Goal: Task Accomplishment & Management: Use online tool/utility

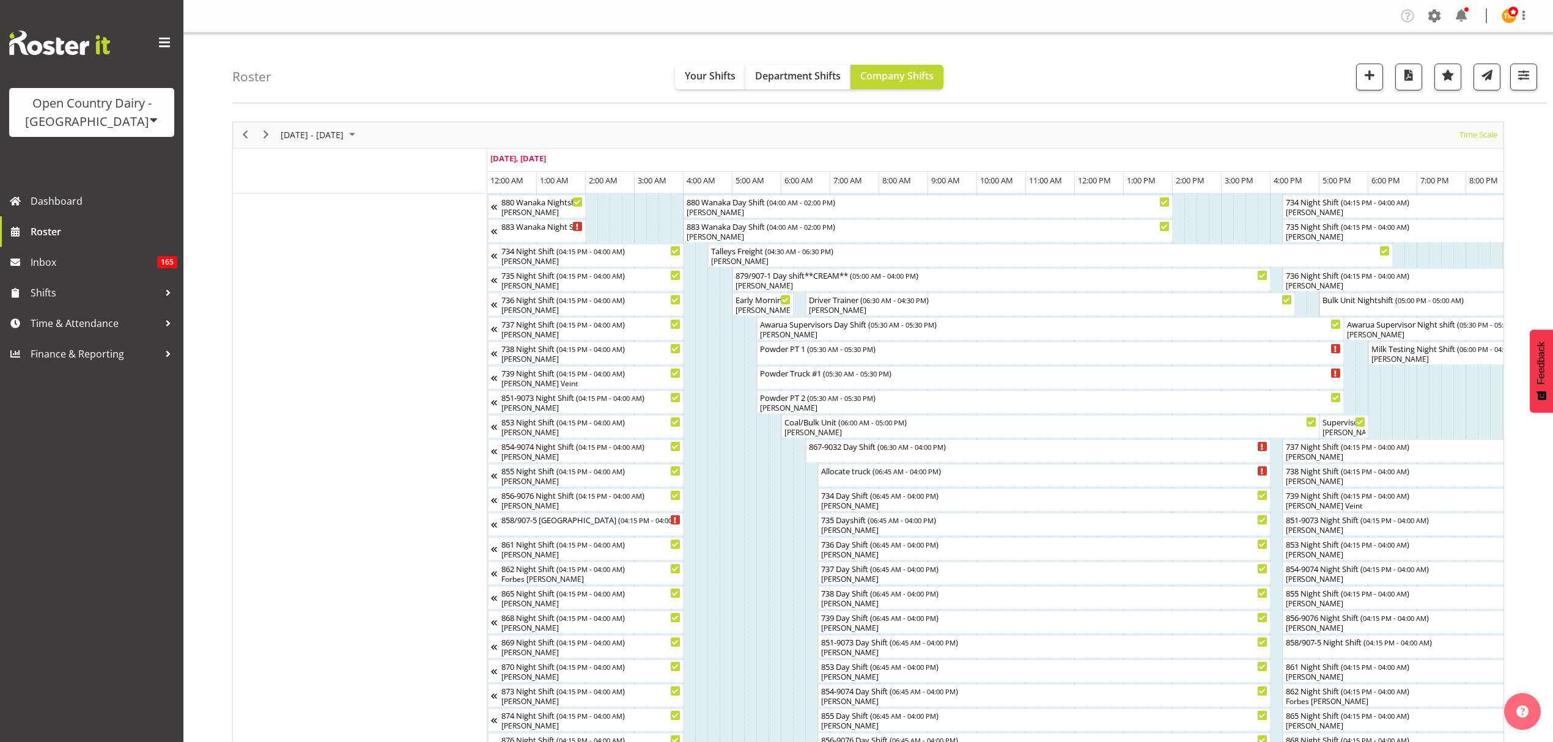
click at [991, 138] on div "[DATE] - [DATE] [DATE] Timeline Day Timeline Week Timeline Fortnight Timeline M…" at bounding box center [868, 135] width 1271 height 26
click at [1047, 60] on div "Roster Your Shifts Department Shifts Company Shifts All Locations Clear Awarua …" at bounding box center [889, 68] width 1315 height 70
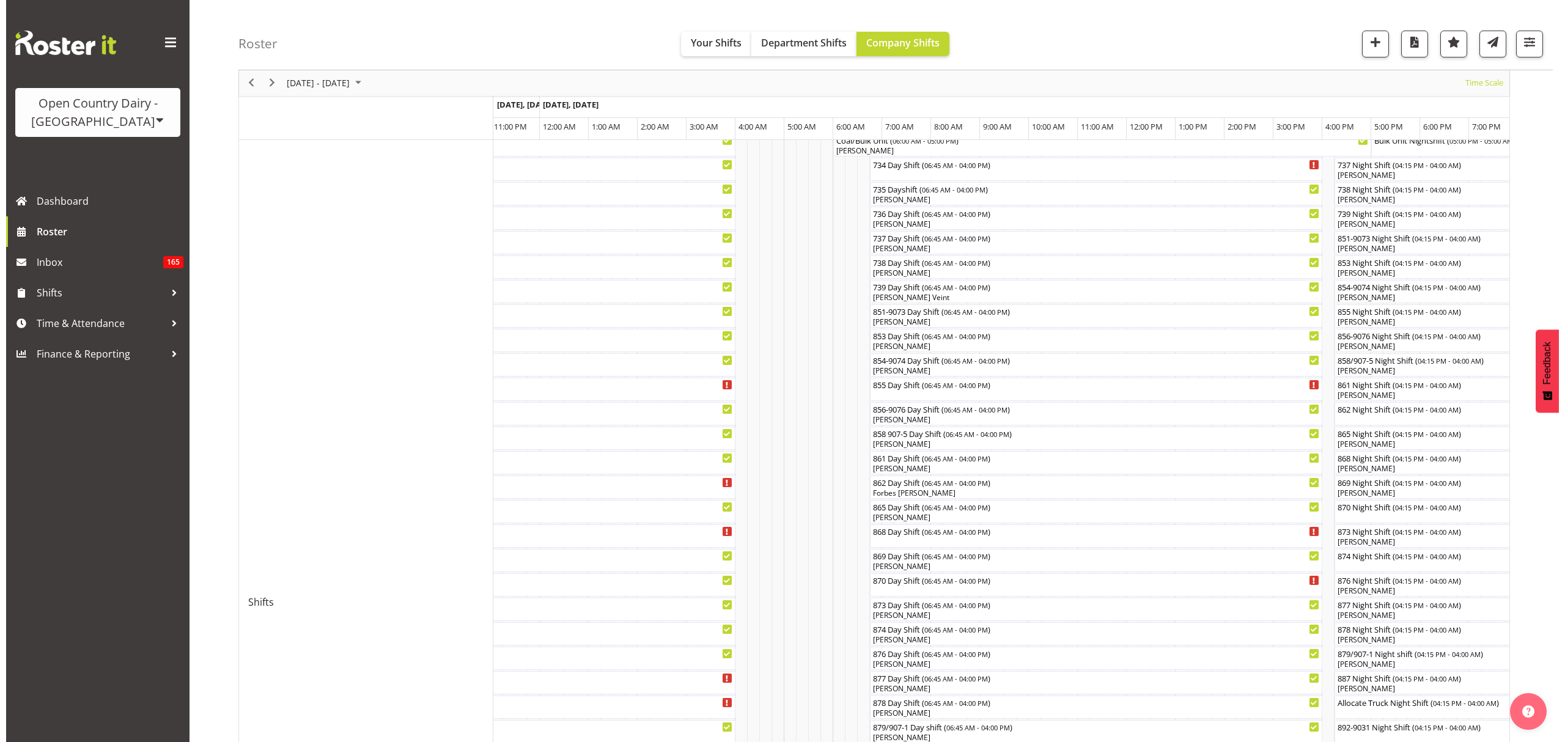
scroll to position [316, 0]
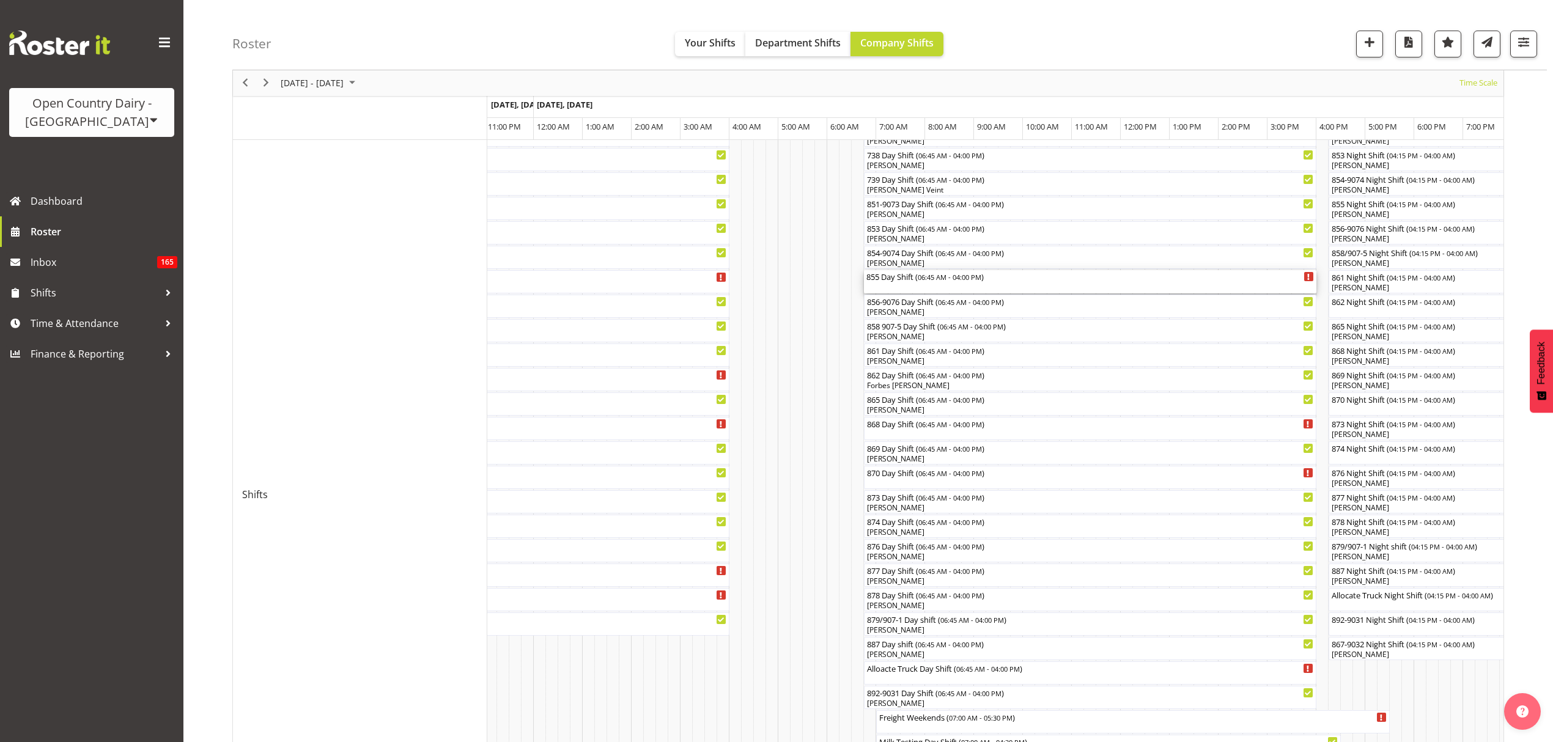
click at [928, 278] on span "06:45 AM - 04:00 PM" at bounding box center [950, 277] width 64 height 10
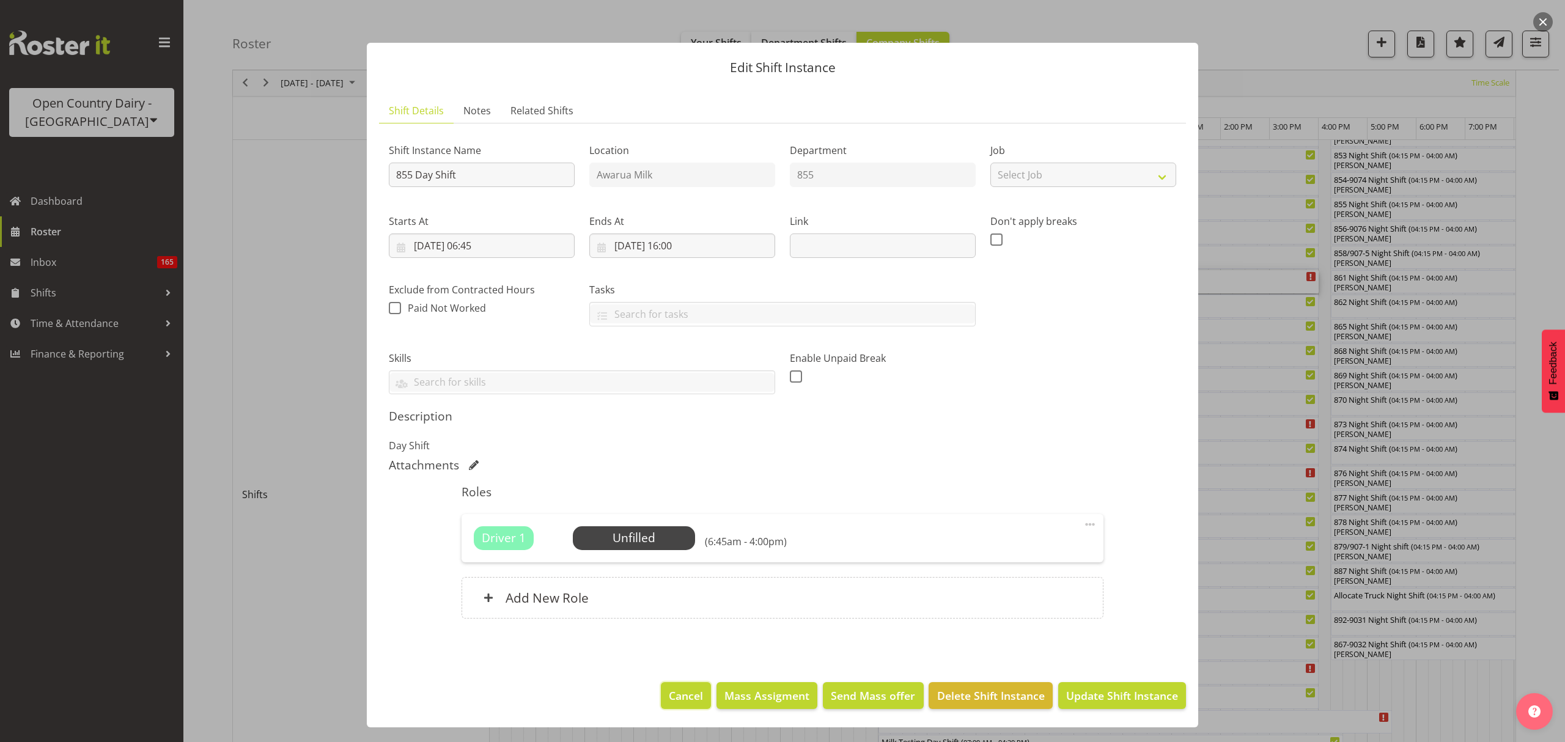
click at [680, 695] on span "Cancel" at bounding box center [686, 696] width 34 height 16
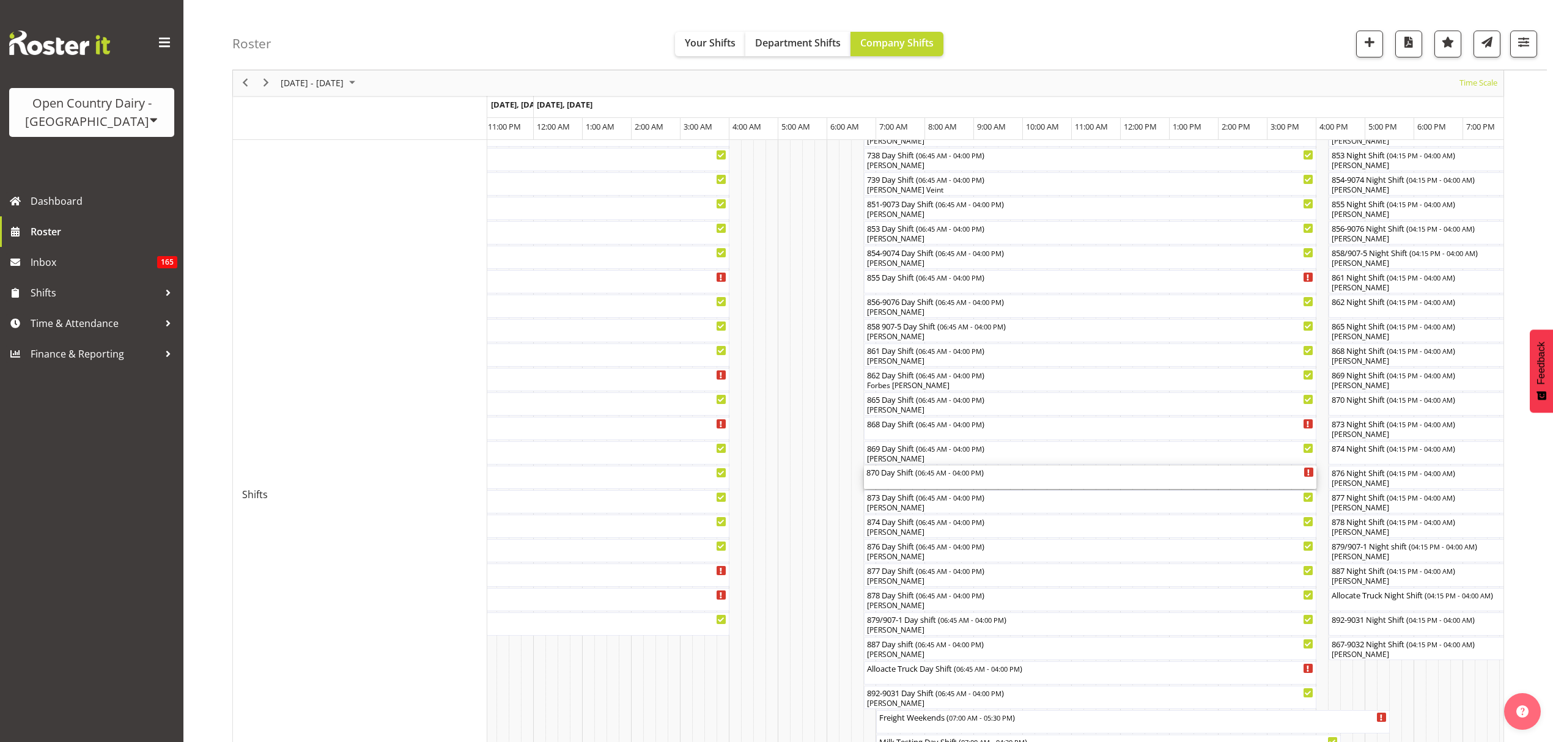
click at [883, 475] on div "870 Day Shift ( 06:45 AM - 04:00 PM )" at bounding box center [1090, 472] width 448 height 12
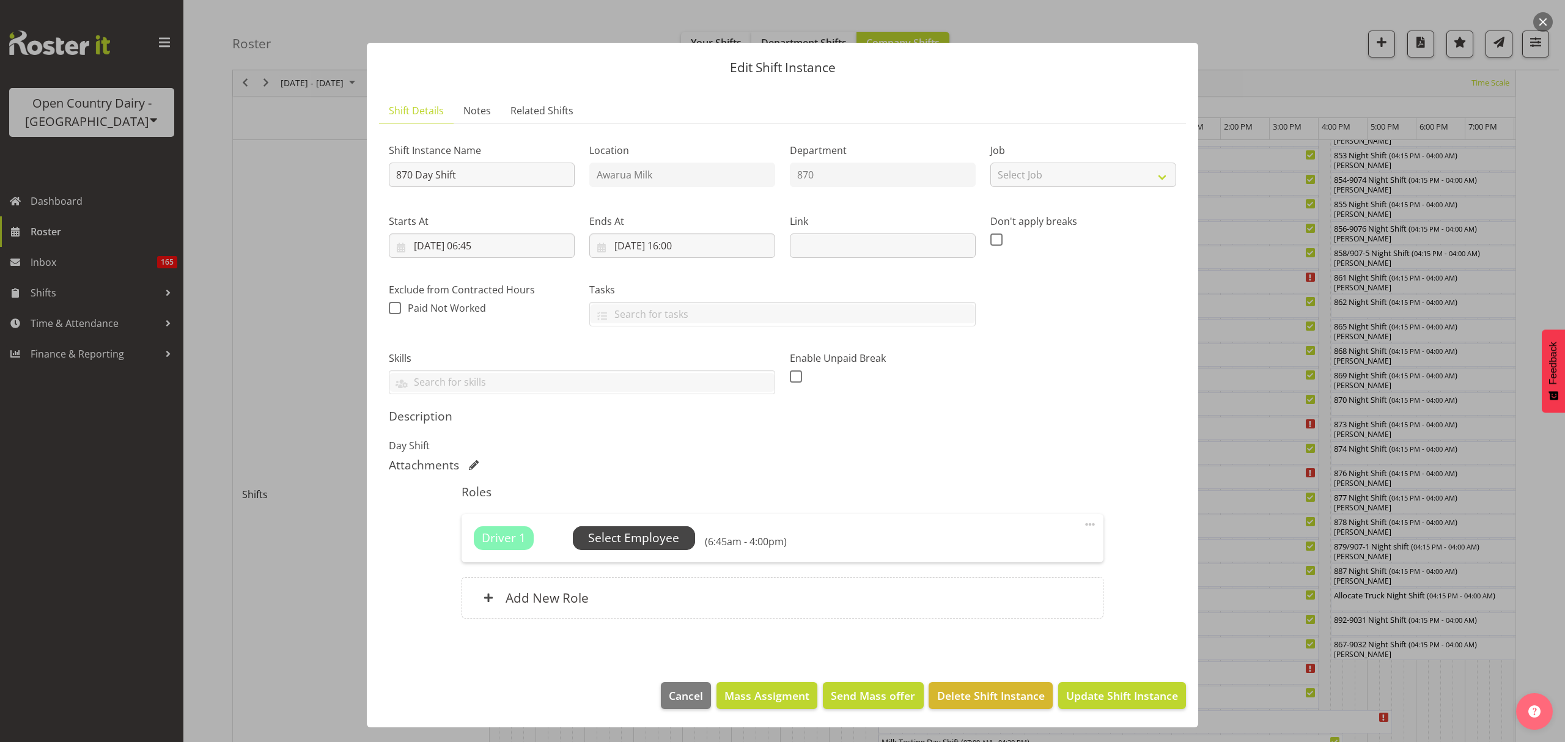
click at [680, 536] on span "Select Employee" at bounding box center [634, 538] width 122 height 23
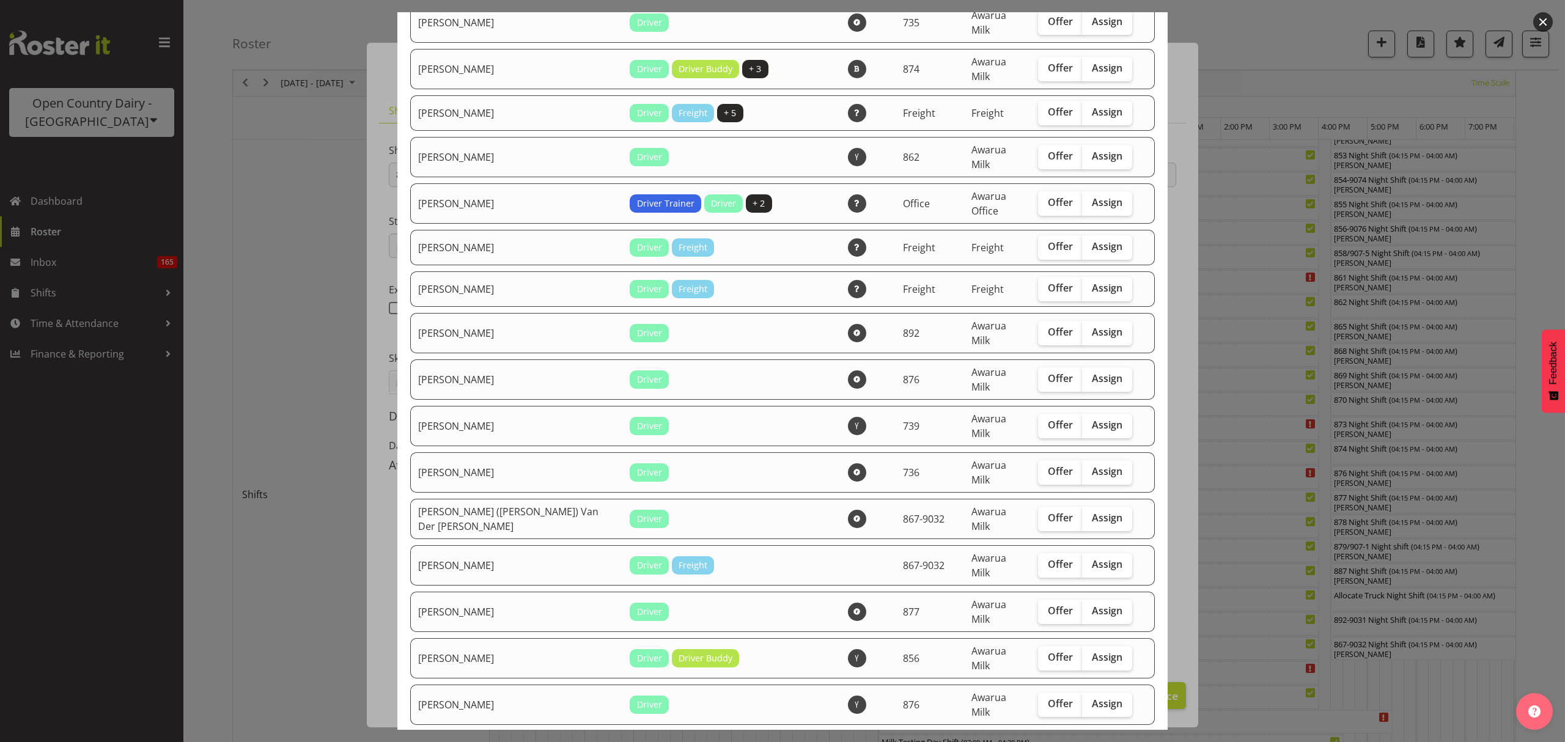
scroll to position [896, 0]
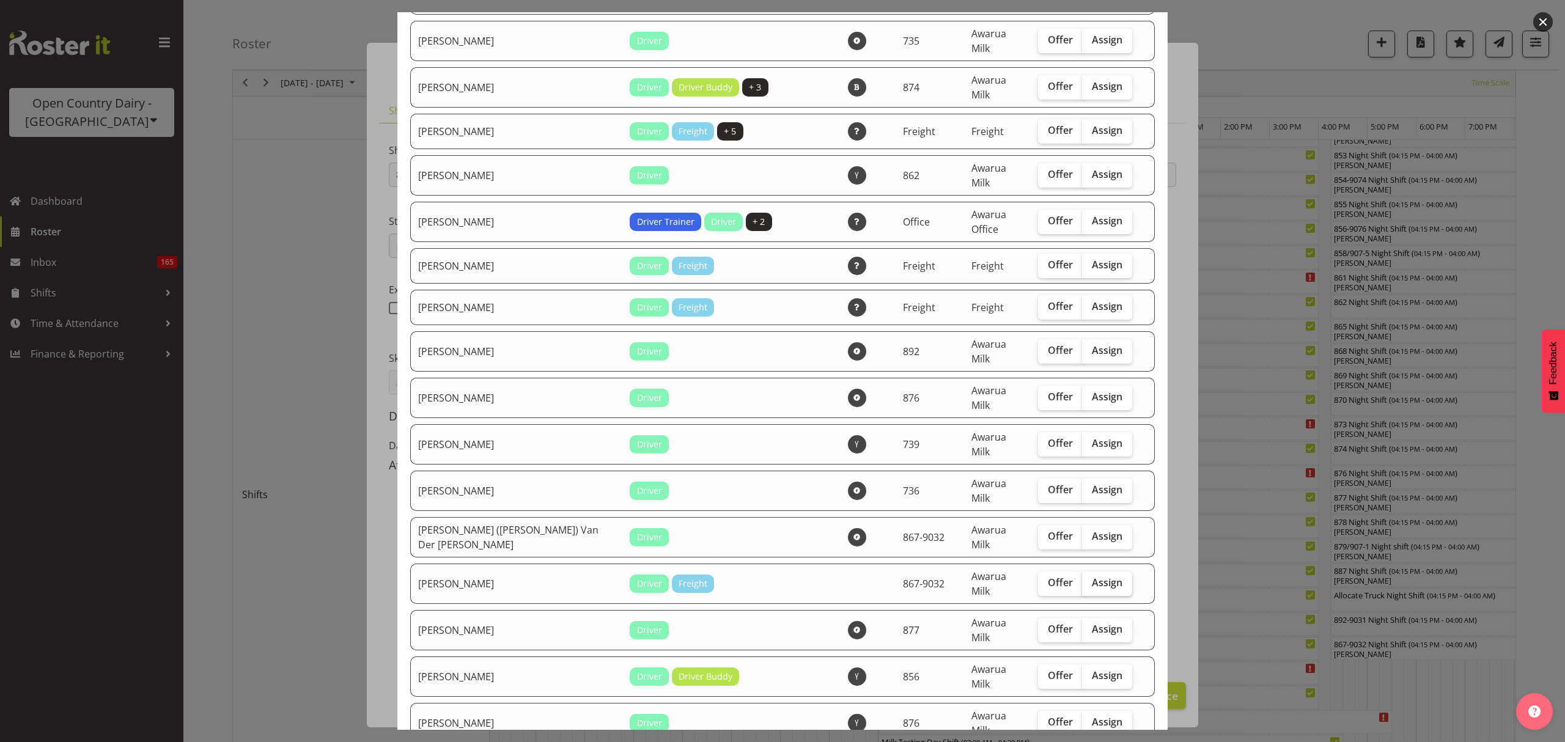
click at [1101, 572] on label "Assign" at bounding box center [1107, 584] width 50 height 24
click at [1090, 579] on input "Assign" at bounding box center [1086, 583] width 8 height 8
checkbox input "true"
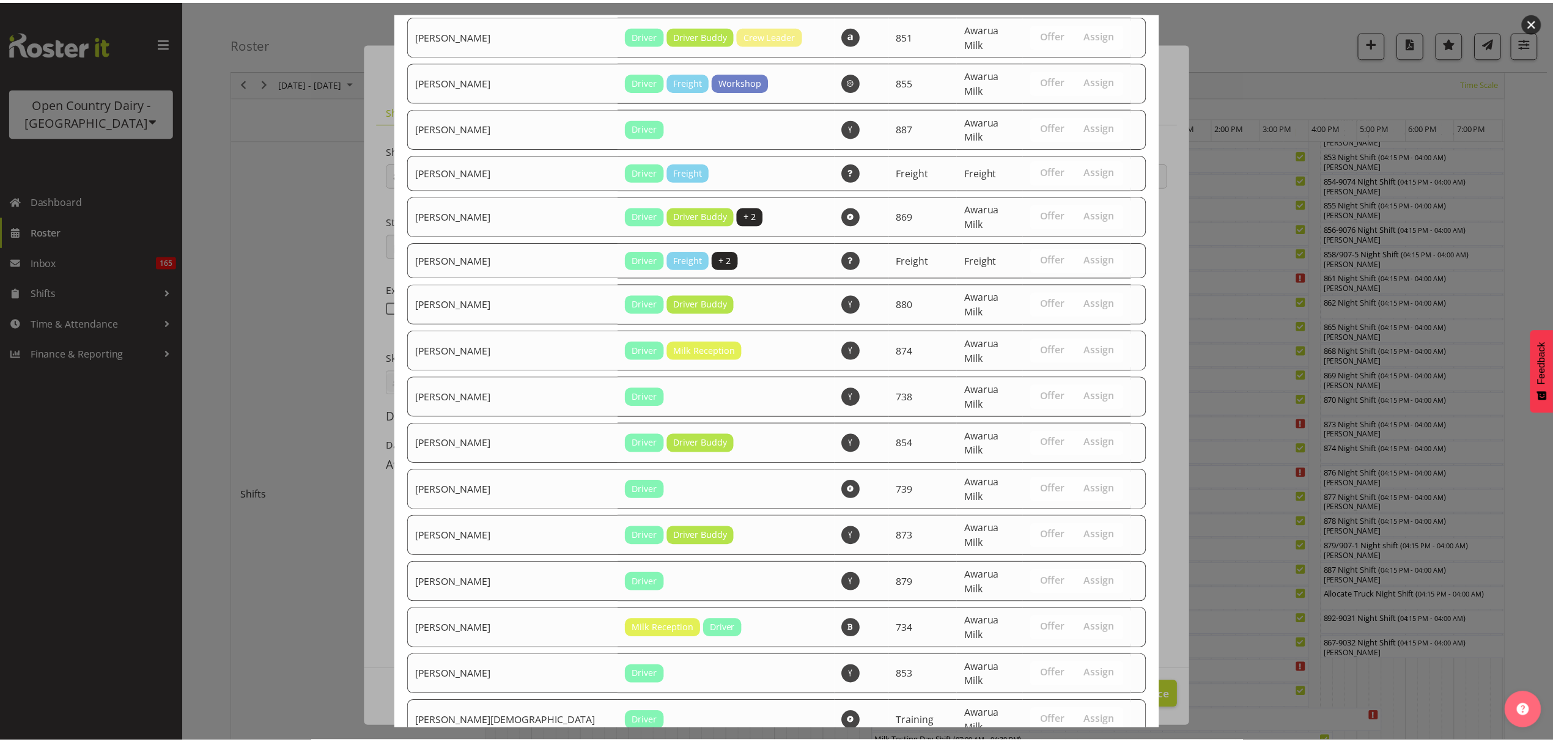
scroll to position [2055, 0]
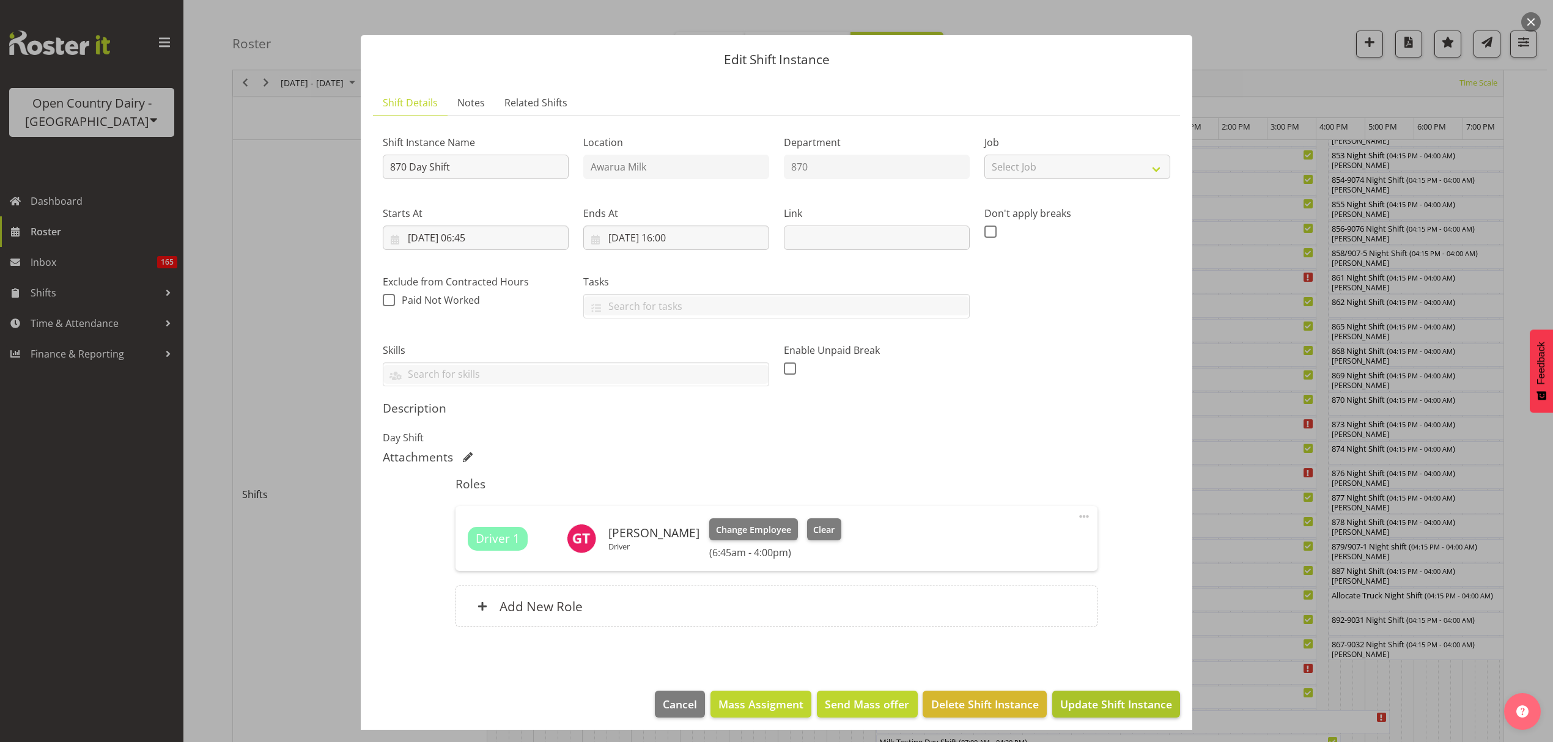
scroll to position [15, 0]
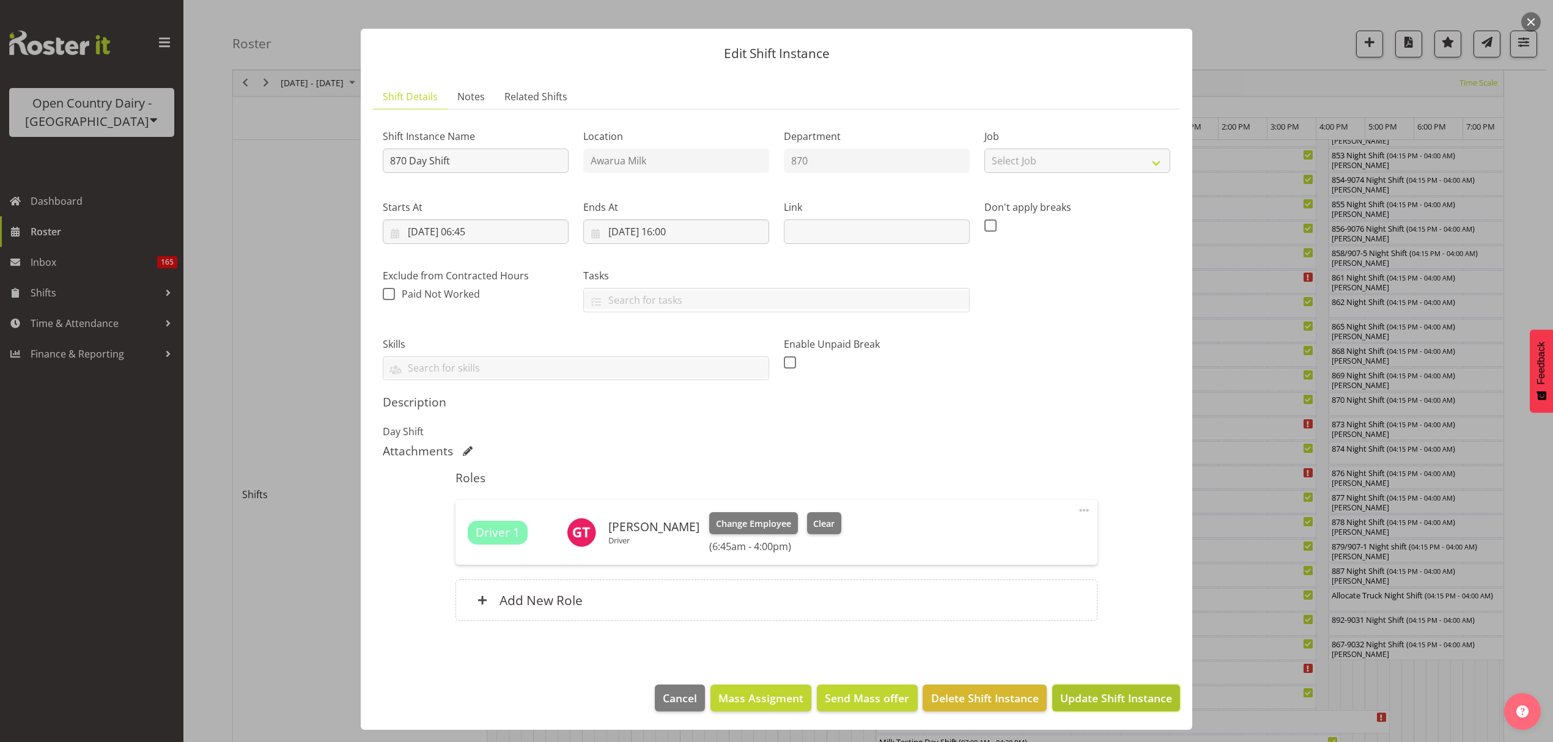
click at [1106, 698] on span "Update Shift Instance" at bounding box center [1116, 698] width 112 height 16
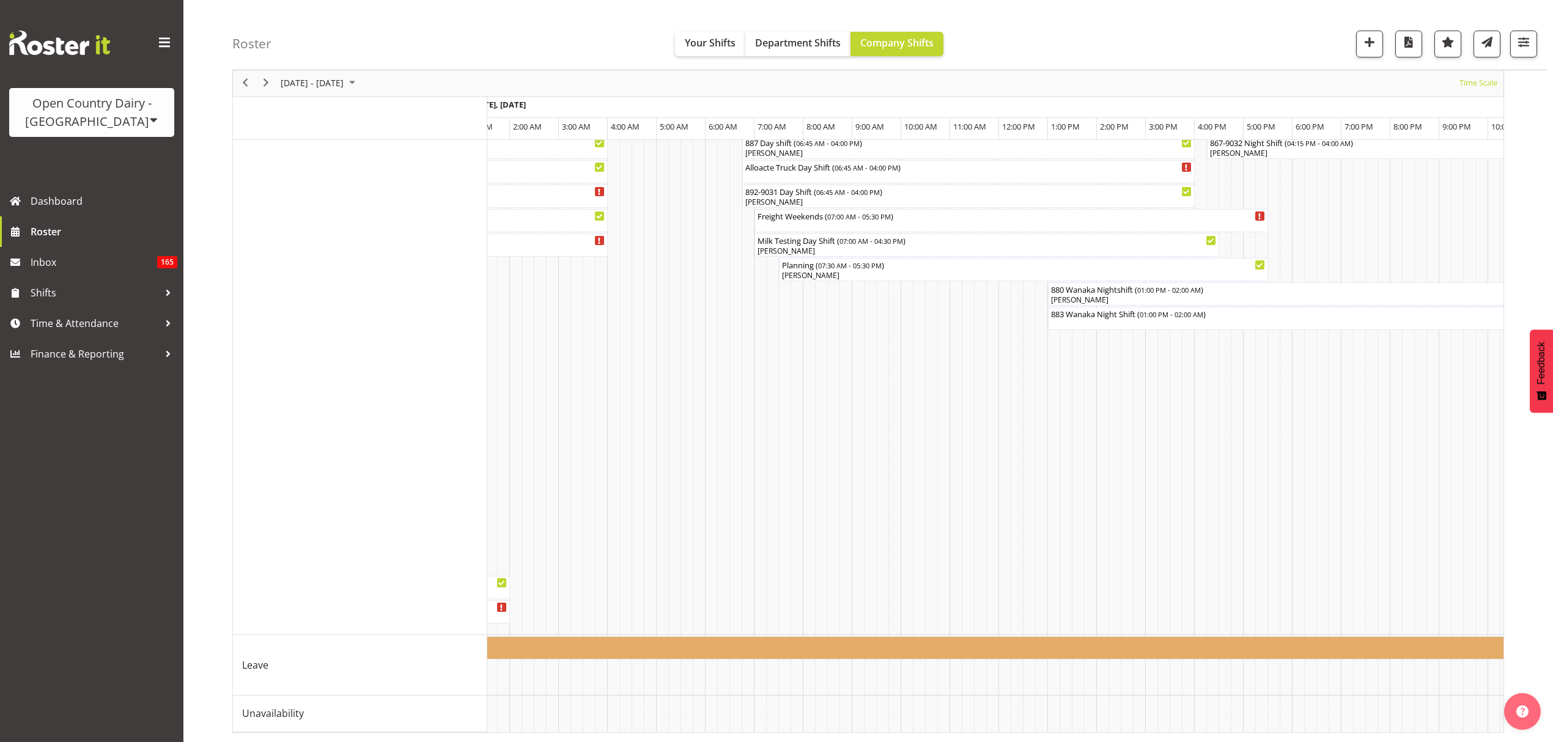
scroll to position [0, 0]
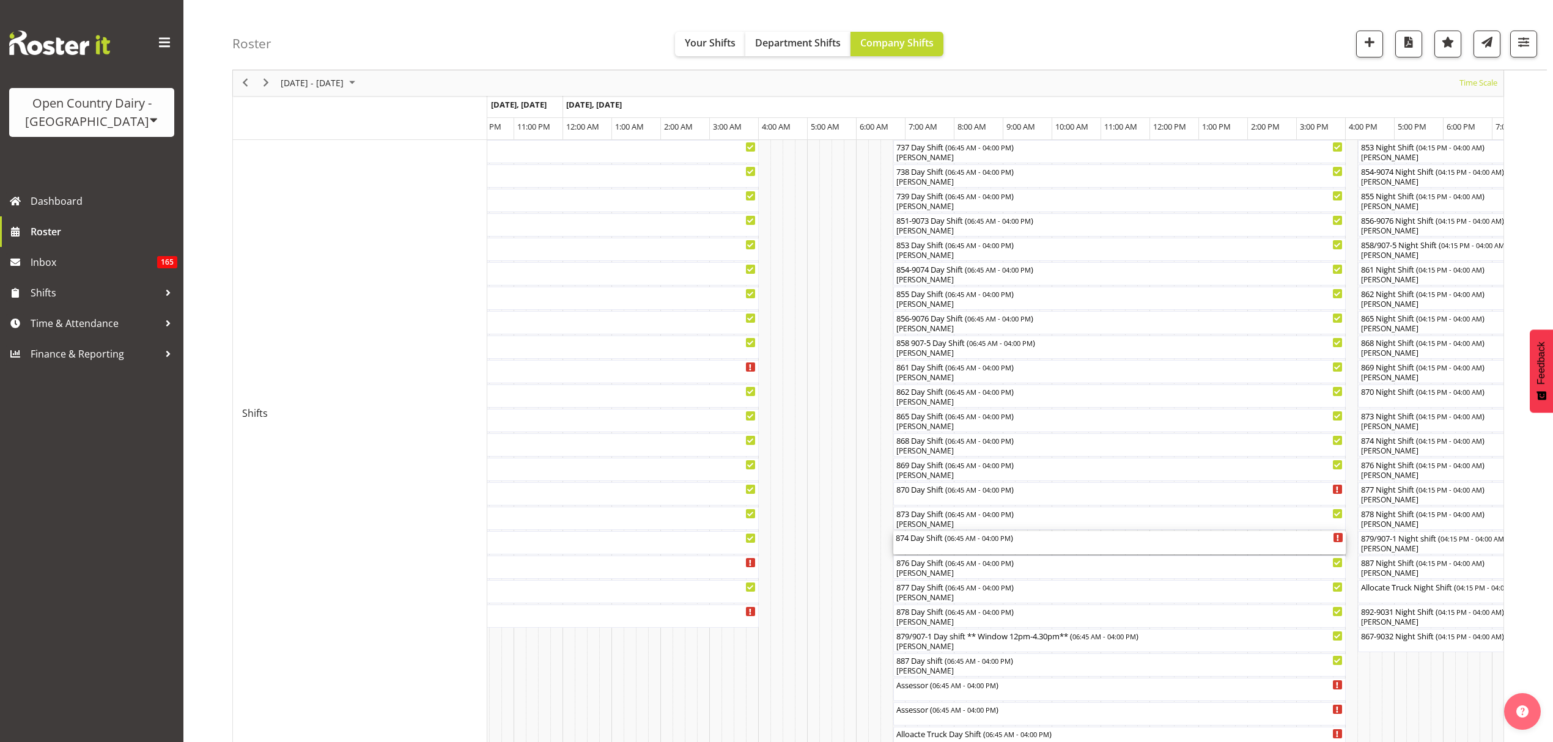
click at [942, 541] on div "874 Day Shift ( 06:45 AM - 04:00 PM )" at bounding box center [1120, 537] width 448 height 12
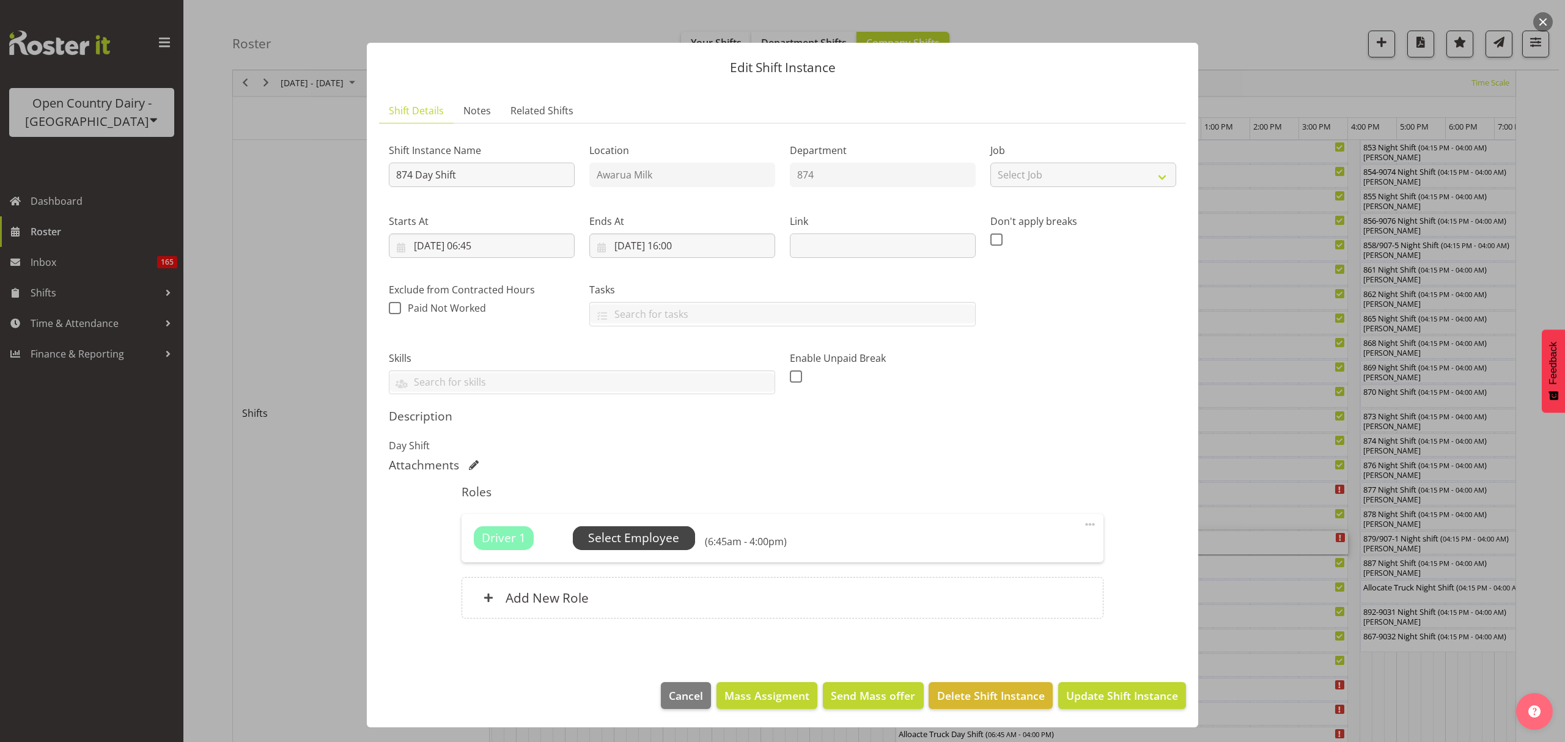
click at [642, 527] on span "Select Employee" at bounding box center [634, 538] width 122 height 23
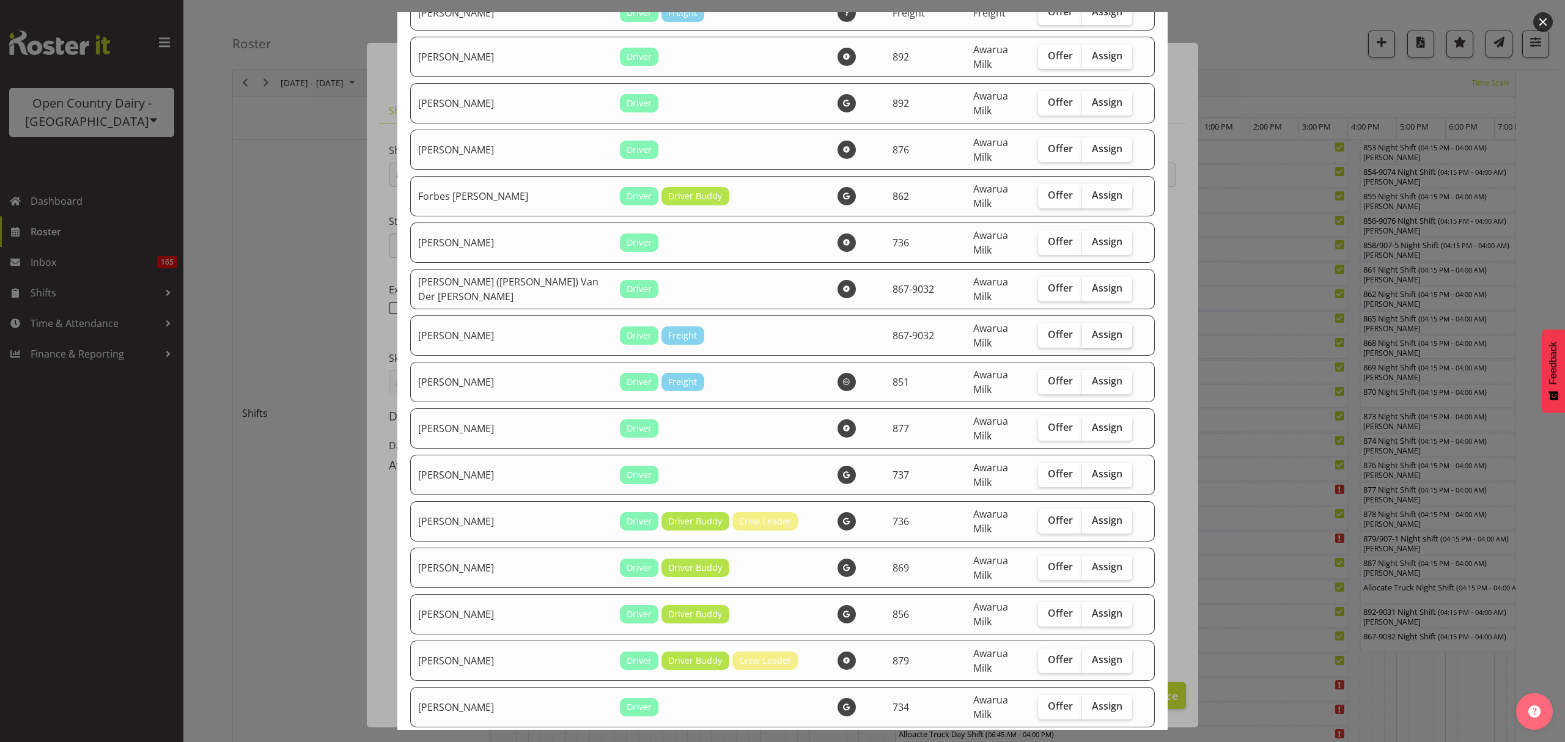
click at [1094, 323] on label "Assign" at bounding box center [1107, 335] width 50 height 24
click at [1090, 331] on input "Assign" at bounding box center [1086, 335] width 8 height 8
checkbox input "true"
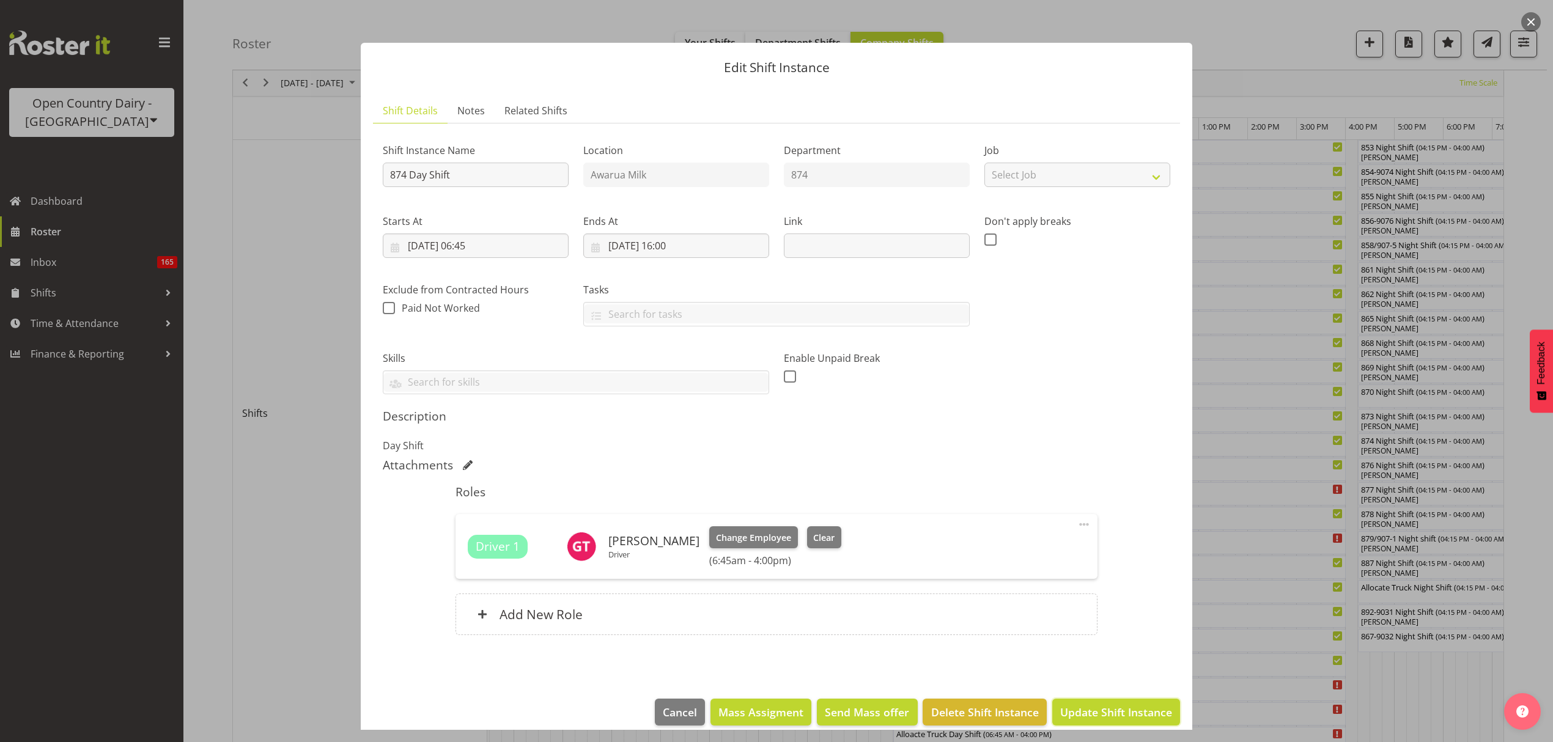
click at [1110, 708] on span "Update Shift Instance" at bounding box center [1116, 712] width 112 height 16
